Goal: Information Seeking & Learning: Learn about a topic

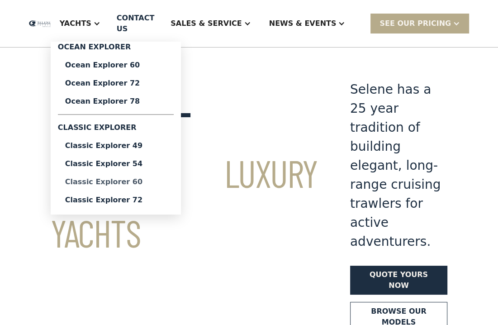
click at [135, 181] on div "Classic Explorer 60" at bounding box center [115, 181] width 101 height 7
click at [143, 66] on div "Ocean Explorer 60" at bounding box center [115, 65] width 101 height 7
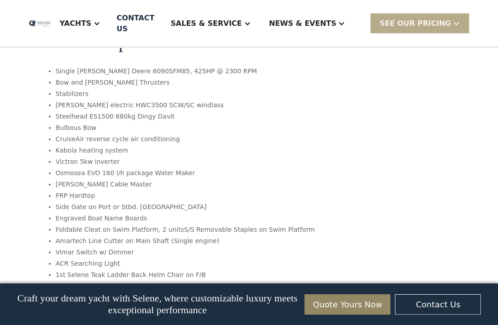
scroll to position [1195, 0]
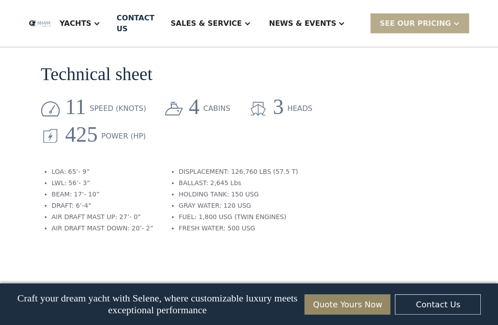
scroll to position [1434, 0]
